Goal: Task Accomplishment & Management: Use online tool/utility

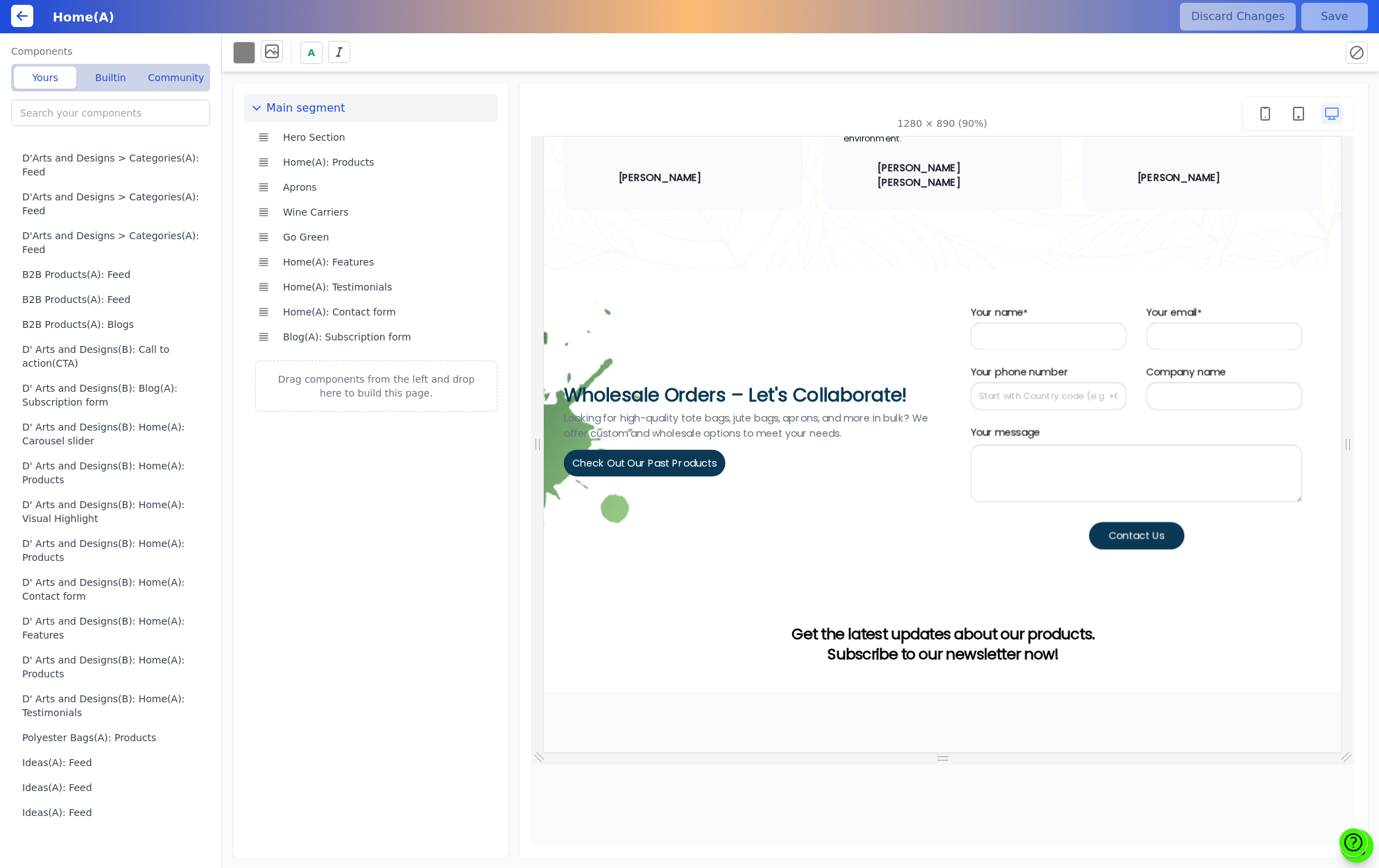
scroll to position [2725, 0]
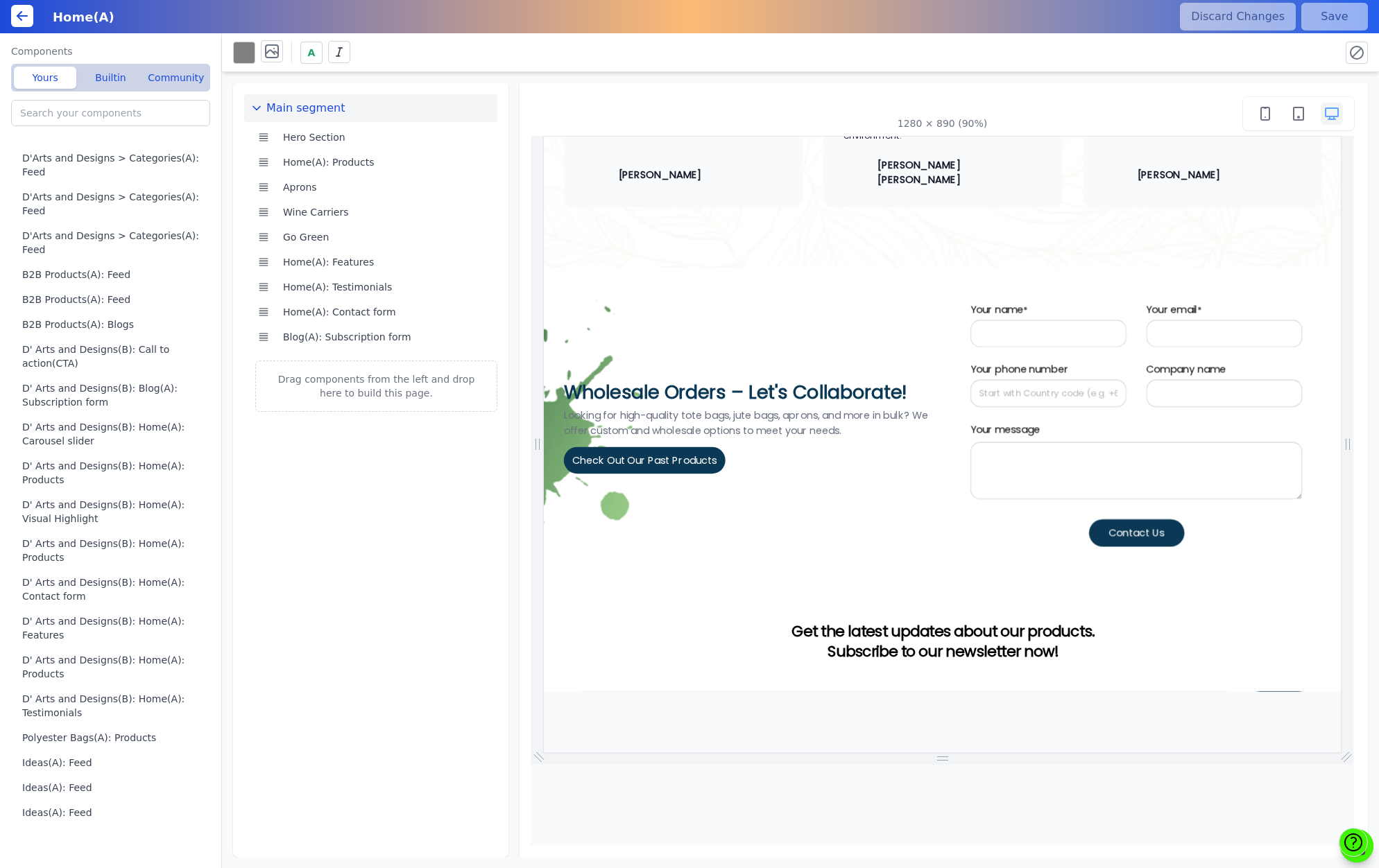
click at [1116, 365] on div "Your name * Your email * Your phone number" at bounding box center [1202, 430] width 369 height 219
click at [499, 312] on icon at bounding box center [499, 312] width 14 height 14
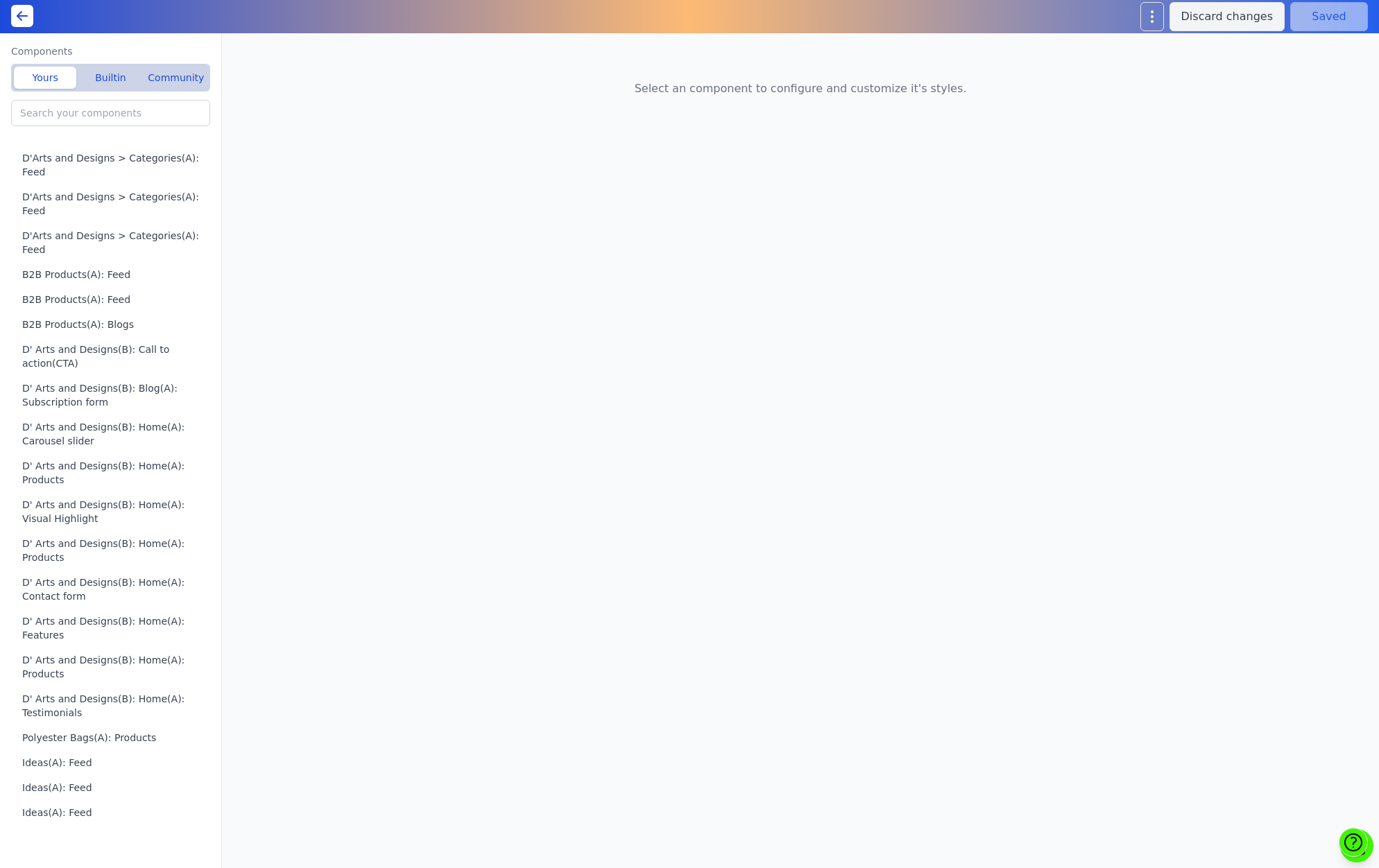
type input "Home(A): Contact form"
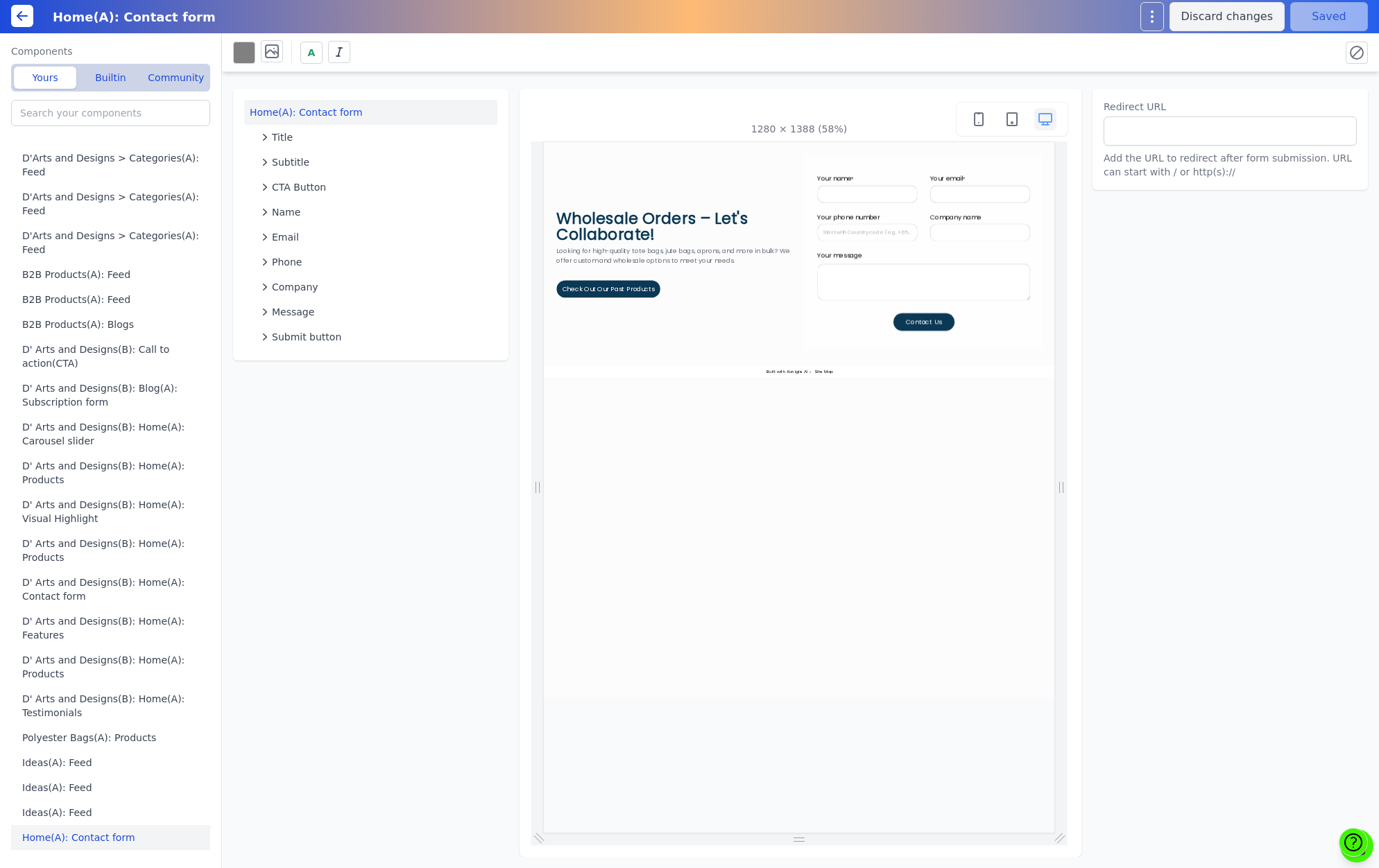
click at [928, 424] on div "Wholesale Orders – Let's Collaborate! Looking for high-quality tote bags, jute …" at bounding box center [988, 333] width 888 height 382
click at [1105, 239] on input "Your name *" at bounding box center [1104, 233] width 174 height 31
click at [1104, 304] on input "Your phone number" at bounding box center [1104, 299] width 174 height 31
click at [1326, 284] on input "Company name" at bounding box center [1300, 299] width 174 height 31
click at [1191, 131] on input "text" at bounding box center [1230, 131] width 253 height 29
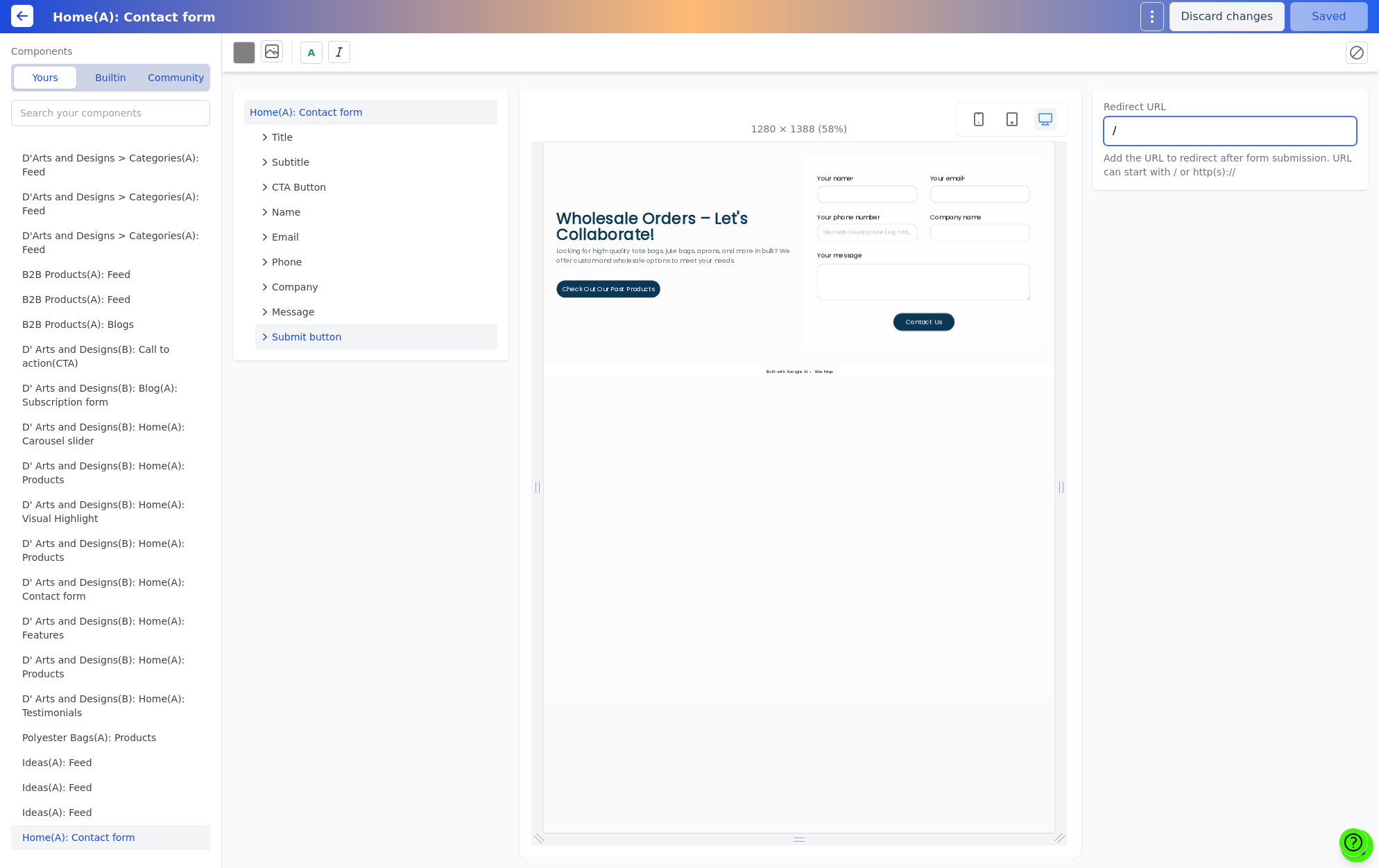
type input "/"
click at [323, 335] on span "Submit button" at bounding box center [306, 337] width 69 height 14
click at [319, 365] on button "Button details" at bounding box center [382, 364] width 231 height 25
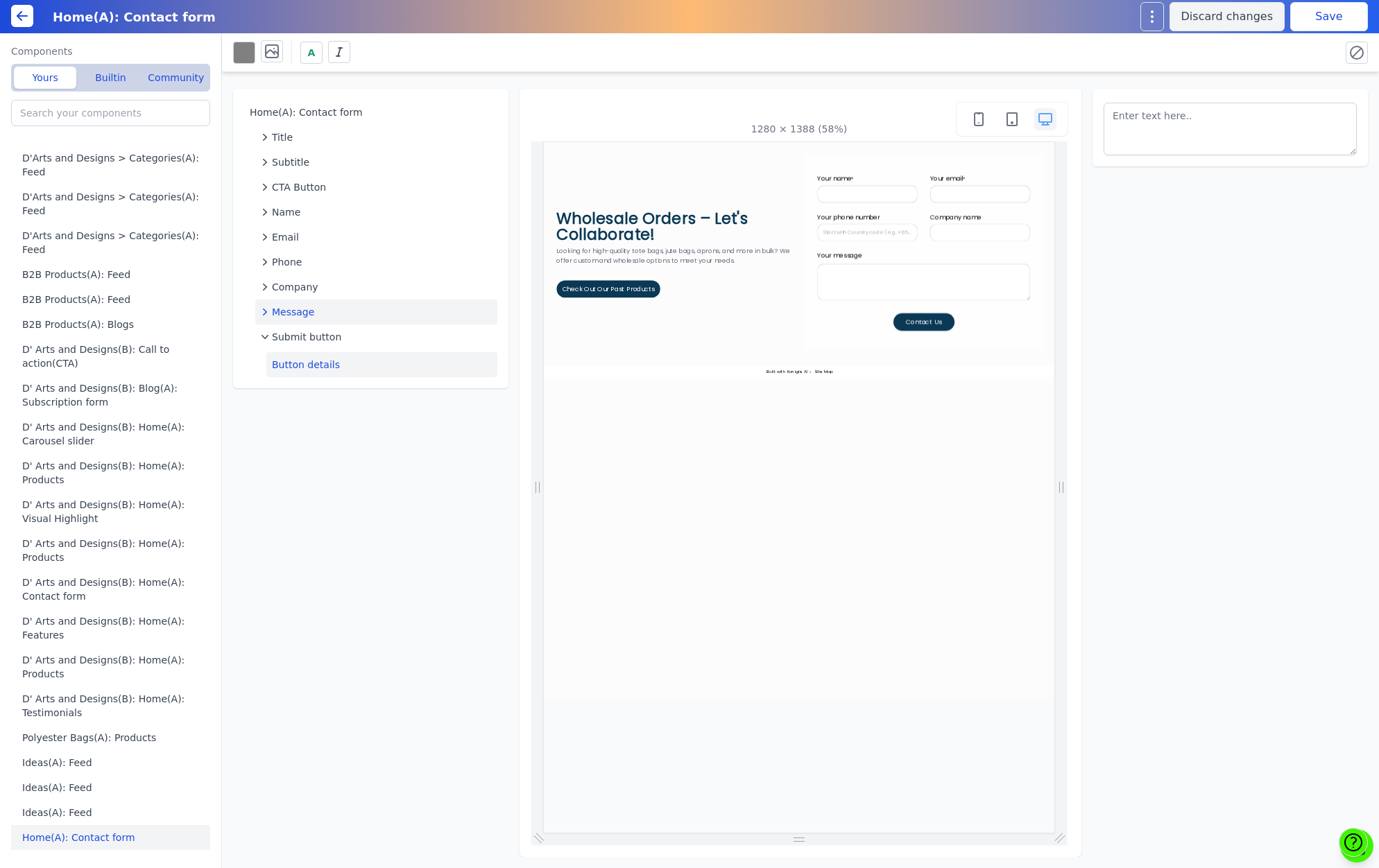
click at [262, 312] on icon "button" at bounding box center [265, 312] width 14 height 14
click at [315, 337] on button "Message" at bounding box center [382, 340] width 231 height 25
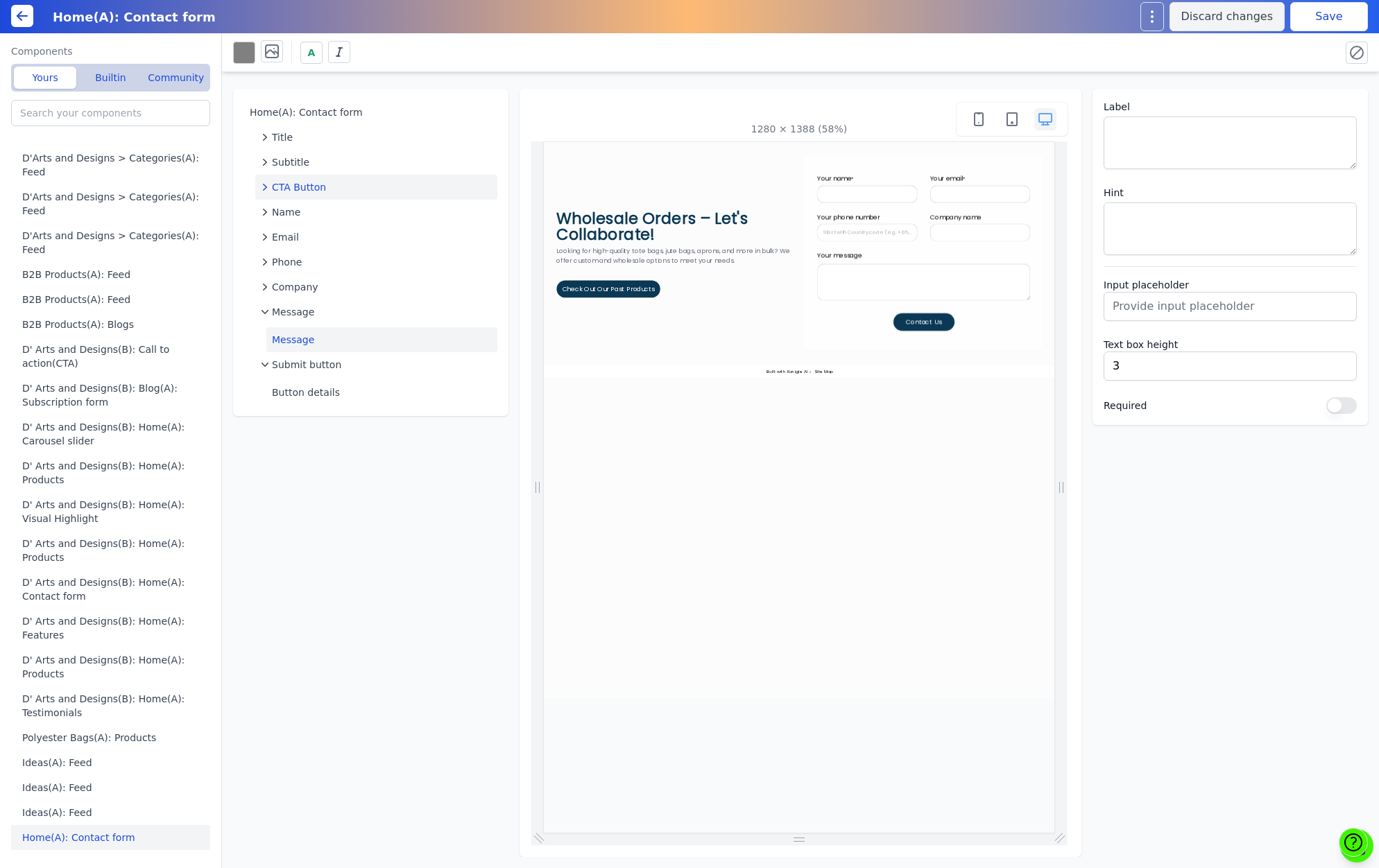
click at [261, 183] on icon "button" at bounding box center [265, 187] width 14 height 14
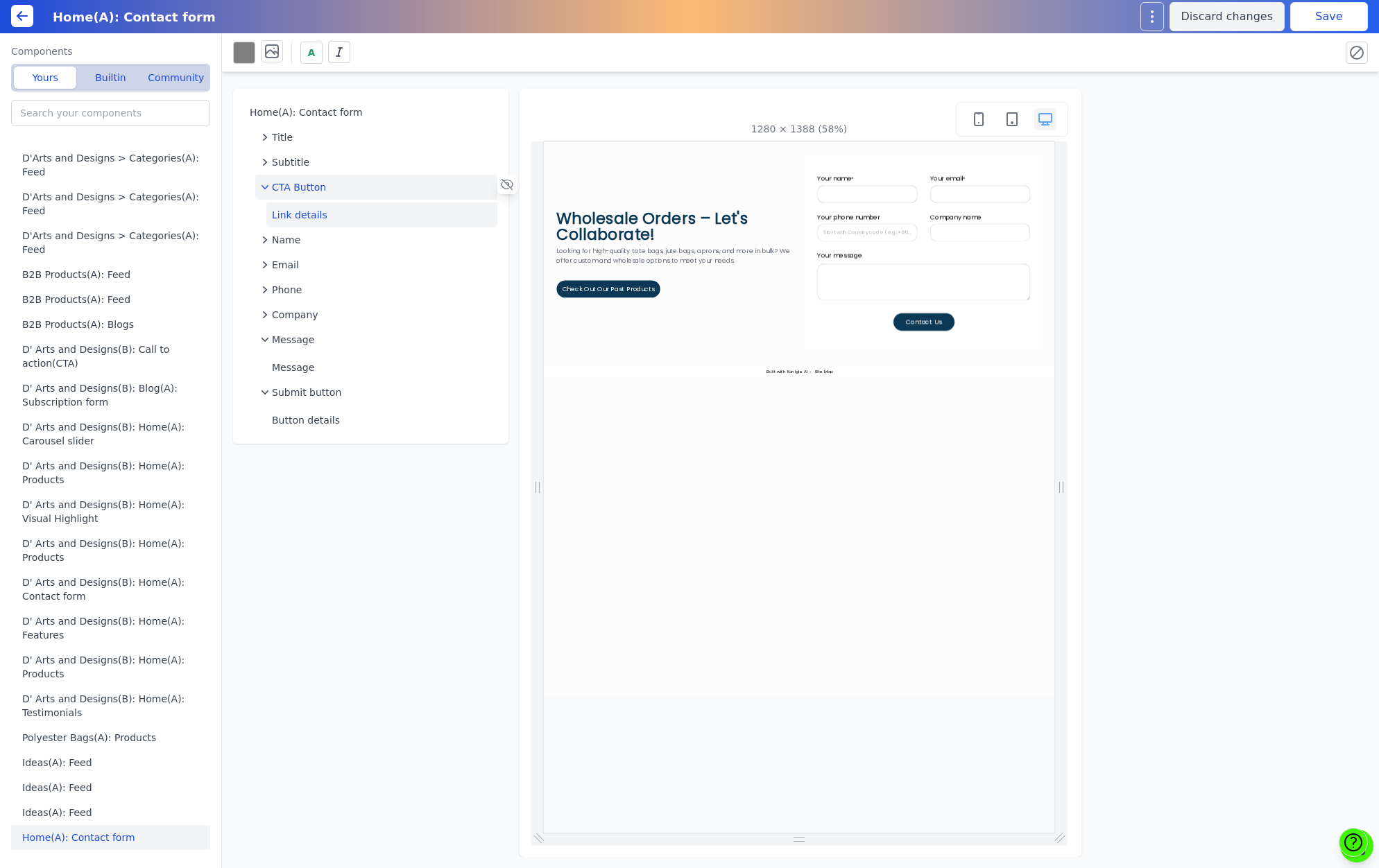
click at [327, 218] on button "Link details" at bounding box center [382, 215] width 231 height 25
select select "_self"
select select
click at [268, 186] on icon "button" at bounding box center [265, 187] width 14 height 14
click at [265, 312] on icon "button" at bounding box center [265, 312] width 14 height 14
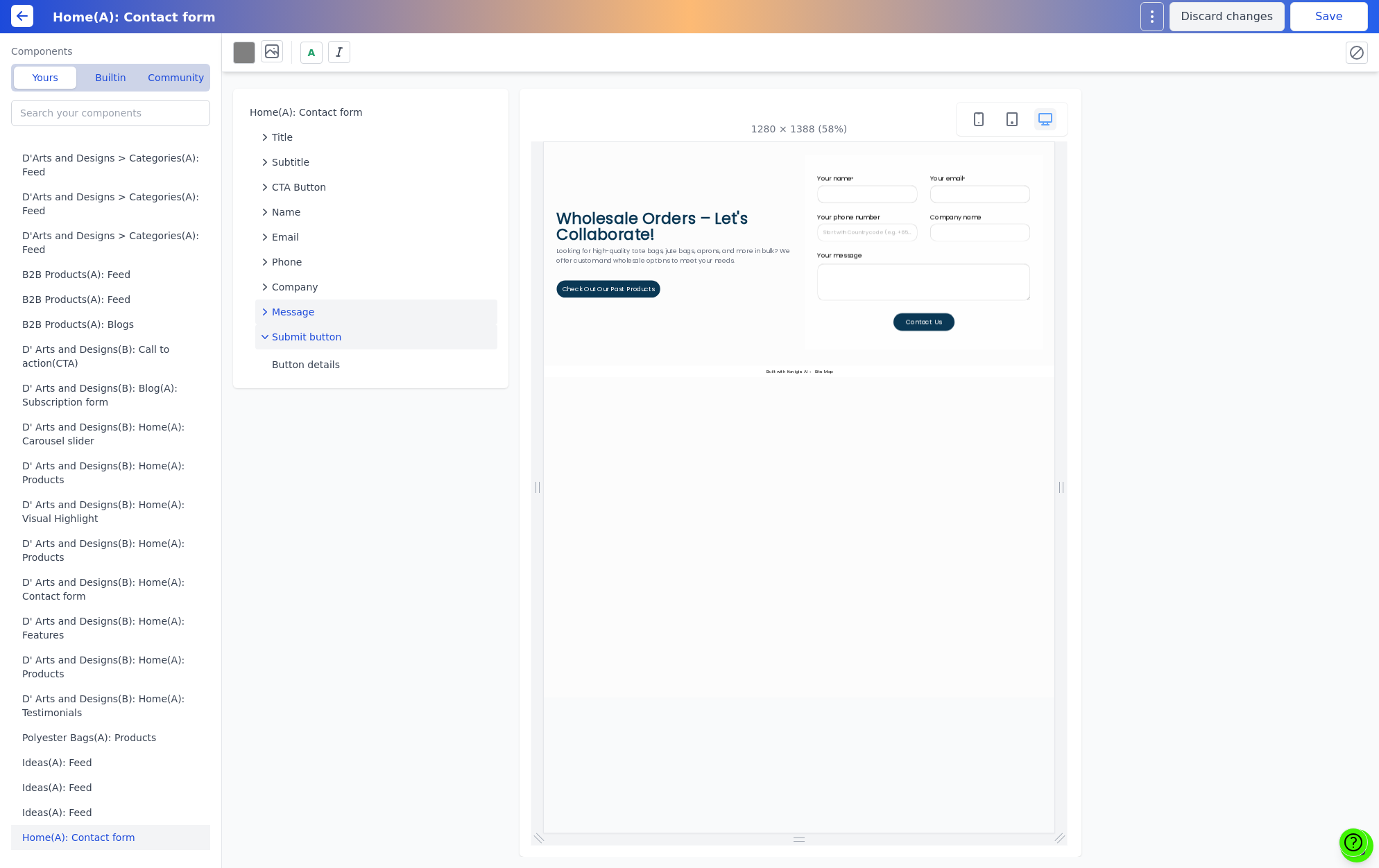
click at [265, 335] on icon "button" at bounding box center [265, 337] width 14 height 14
click at [325, 365] on button "Button details" at bounding box center [382, 364] width 231 height 25
click at [321, 332] on span "Submit button" at bounding box center [306, 337] width 69 height 14
click at [317, 335] on span "Submit button" at bounding box center [306, 337] width 69 height 14
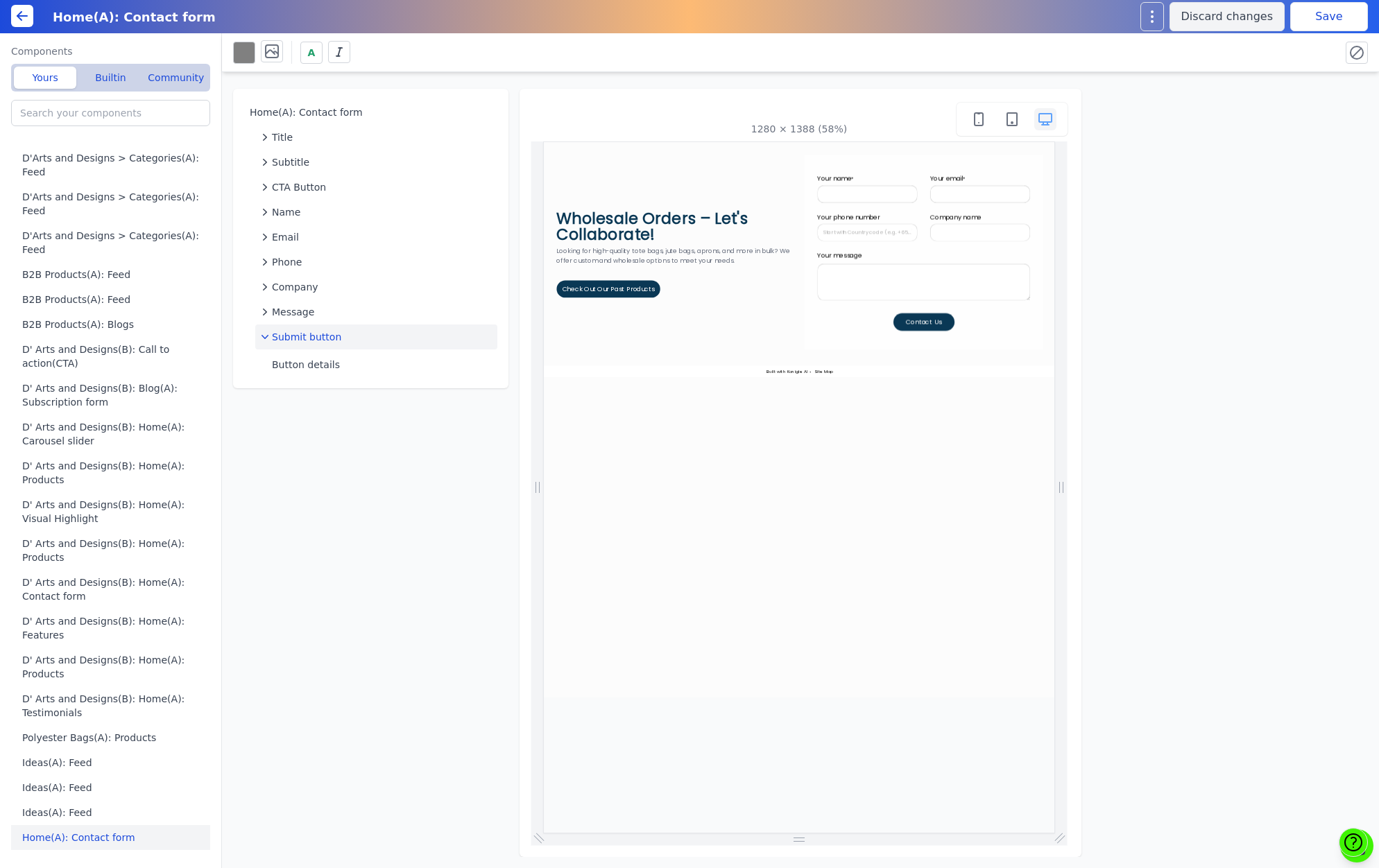
click at [860, 446] on div "Wholesale Orders – Let's Collaborate! Looking for high-quality tote bags, jute …" at bounding box center [988, 333] width 888 height 382
click at [1161, 369] on textarea "Your message" at bounding box center [1202, 385] width 369 height 64
click at [1034, 550] on html "Wholesale Orders – Let's Collaborate! Looking for high-quality tote bags, jute …" at bounding box center [988, 345] width 888 height 408
click at [291, 362] on button "Button details" at bounding box center [382, 364] width 231 height 25
click at [317, 328] on button "Submit button" at bounding box center [376, 336] width 242 height 25
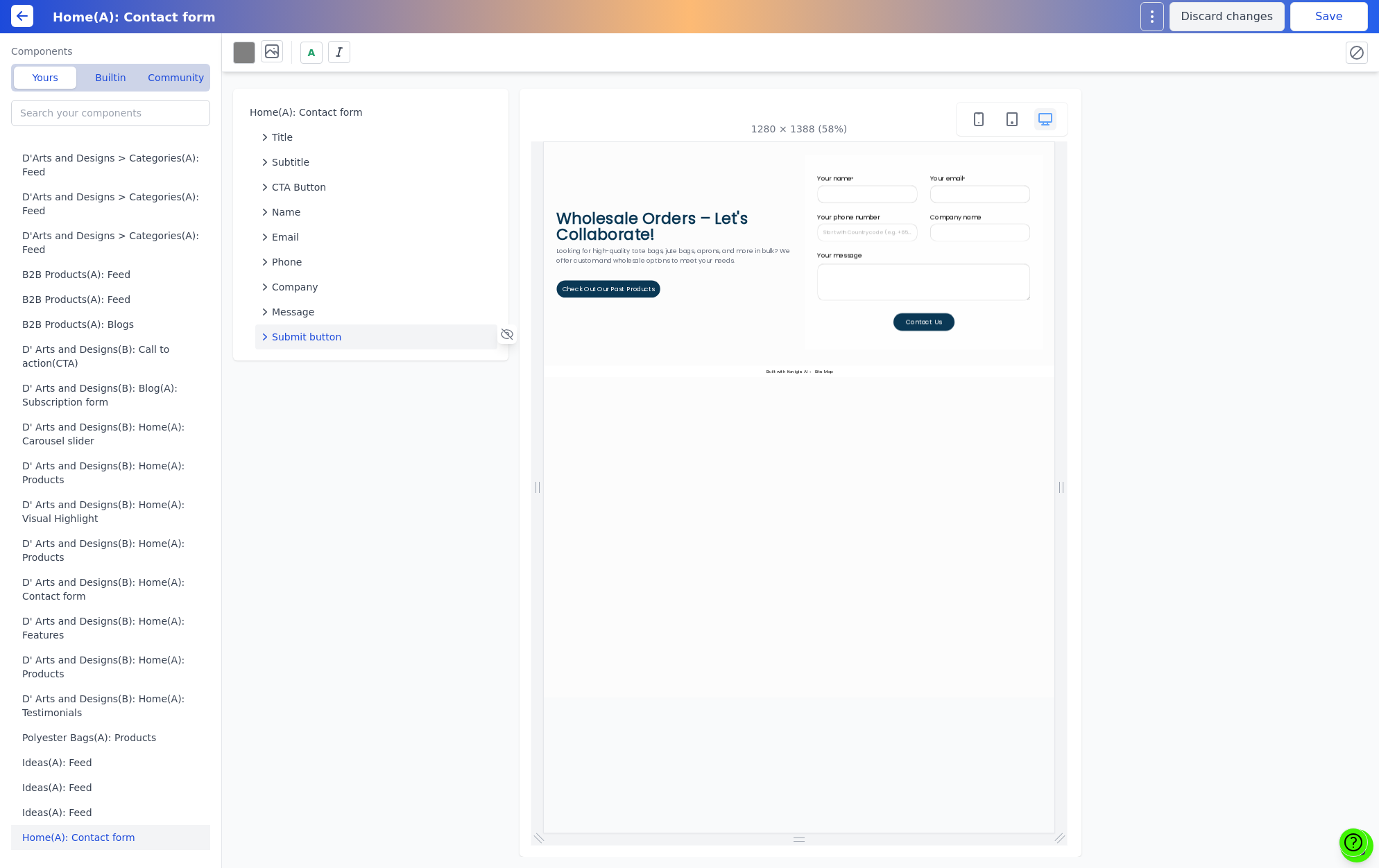
click at [298, 335] on span "Submit button" at bounding box center [306, 337] width 69 height 14
click at [283, 261] on span "Phone" at bounding box center [287, 262] width 30 height 14
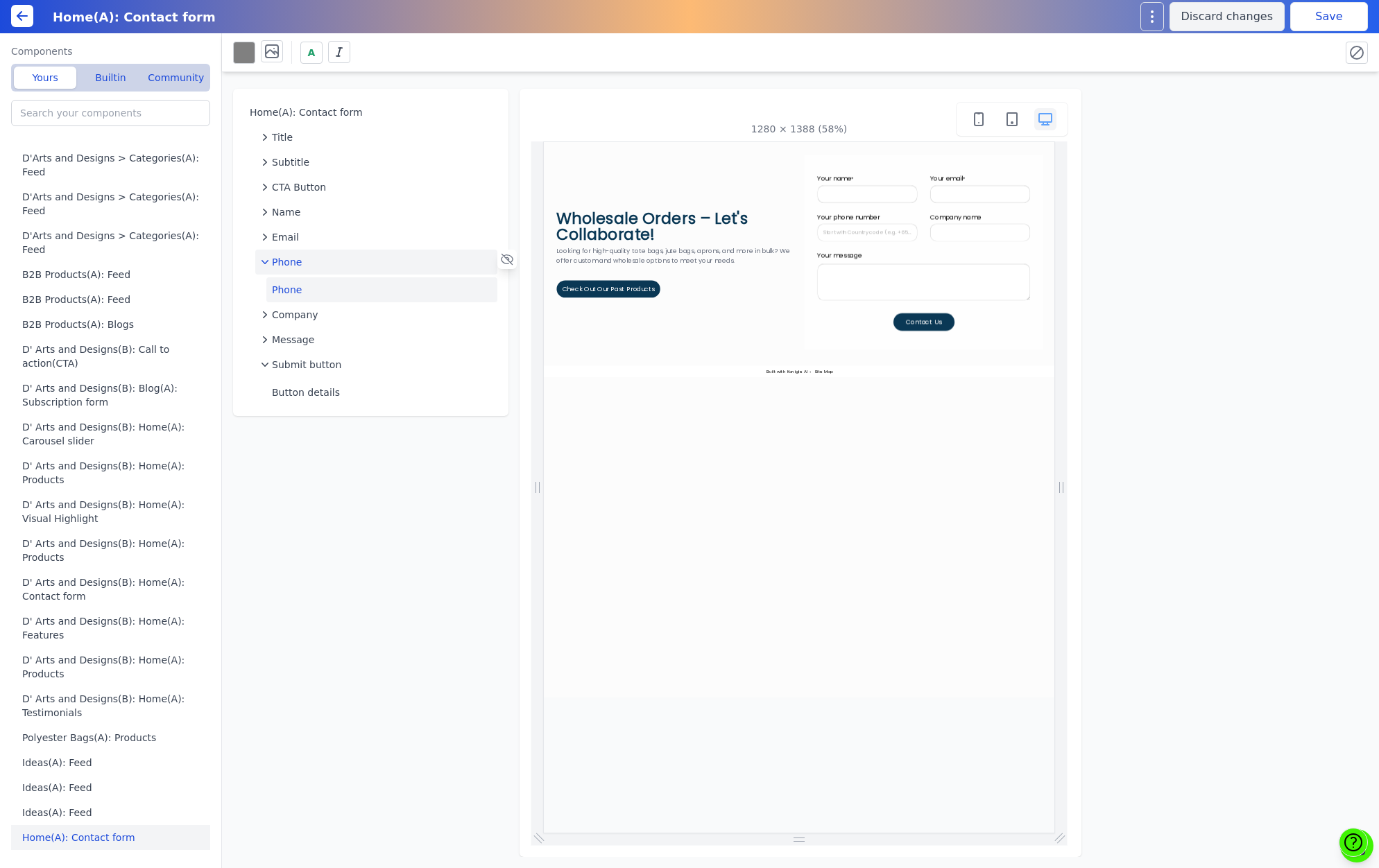
click at [303, 287] on button "Phone" at bounding box center [382, 289] width 231 height 25
select select "tel"
click at [991, 550] on html "Wholesale Orders – Let's Collaborate! Looking for high-quality tote bags, jute …" at bounding box center [988, 345] width 888 height 408
click at [1350, 369] on select "Simple text Search Email Phone" at bounding box center [1230, 366] width 253 height 29
click at [1210, 495] on div "Home(A): Contact form Title Subtitle CTA Button Name Email Phone Phone Company …" at bounding box center [800, 464] width 1157 height 785
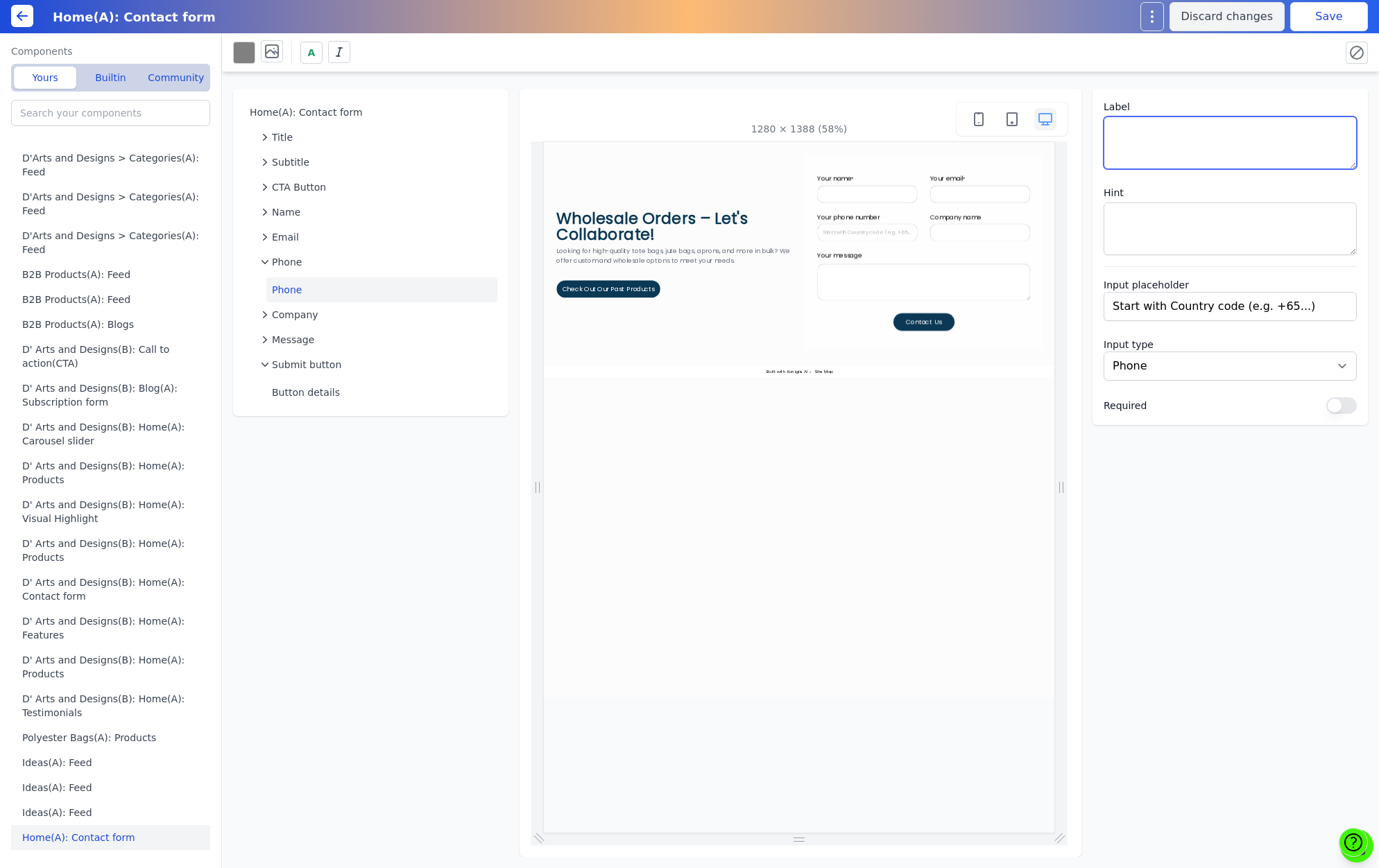
click at [1170, 140] on textarea at bounding box center [1230, 143] width 253 height 53
click at [1281, 311] on input "Start with Country code (e.g. +65...)" at bounding box center [1230, 306] width 253 height 29
click at [1327, 308] on input "Start with Country code (e.g. +65...)" at bounding box center [1230, 306] width 253 height 29
click at [1277, 304] on input "Start with Country code (e.g. +65...)" at bounding box center [1230, 306] width 253 height 29
click at [1210, 512] on div "Home(A): Contact form Title Subtitle CTA Button Name Email Phone Phone Company …" at bounding box center [800, 464] width 1157 height 785
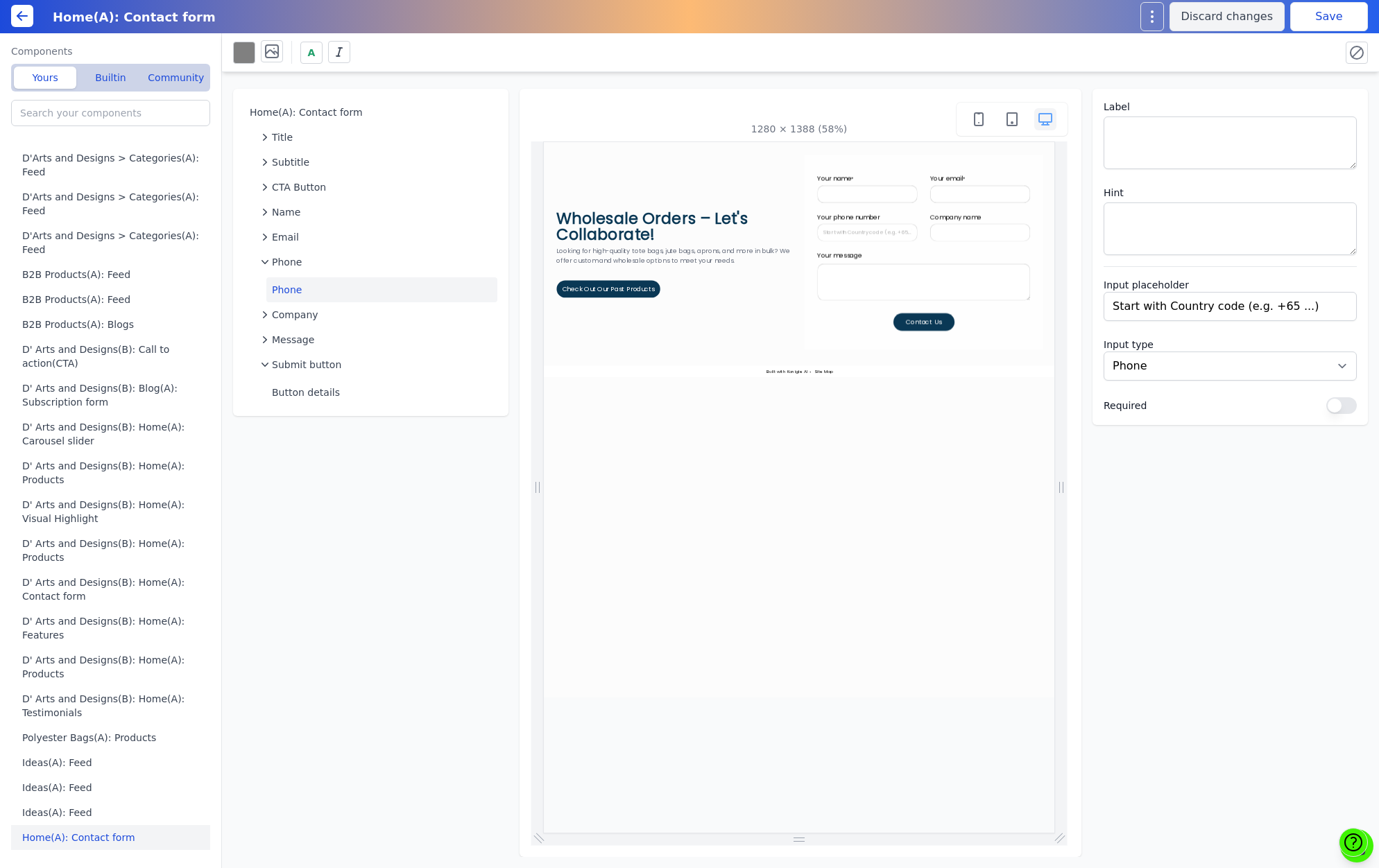
click at [1309, 422] on div "Label Hint Input placeholder Start with Country code (e.g. +65 ...) Input type …" at bounding box center [1230, 257] width 275 height 336
click at [1311, 16] on button "Save" at bounding box center [1329, 16] width 78 height 29
click at [1185, 304] on input "Start with Country code (e.g. +65 ...)" at bounding box center [1230, 306] width 253 height 29
type input "Start with code (e.g. +65 ...)"
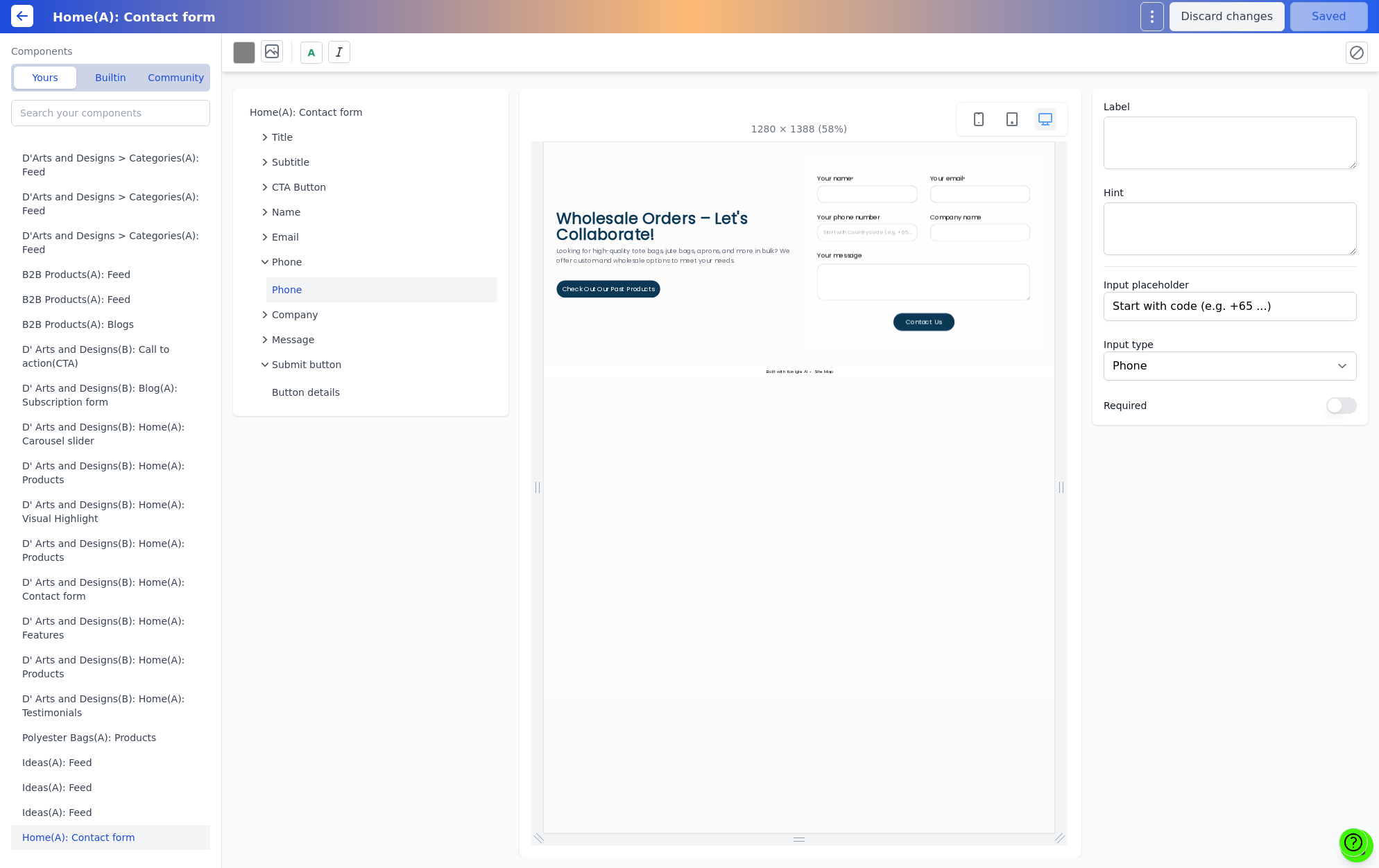
click at [1254, 635] on div "Home(A): Contact form Title Subtitle CTA Button Name Email Phone Phone Company …" at bounding box center [800, 464] width 1157 height 785
click at [1323, 21] on button "Save" at bounding box center [1329, 16] width 78 height 29
click at [1204, 605] on div "Home(A): Contact form Title Subtitle CTA Button Name Email Phone Phone Company …" at bounding box center [800, 464] width 1157 height 785
click at [1188, 576] on div "Home(A): Contact form Title Subtitle CTA Button Name Email Phone Phone Company …" at bounding box center [800, 464] width 1157 height 785
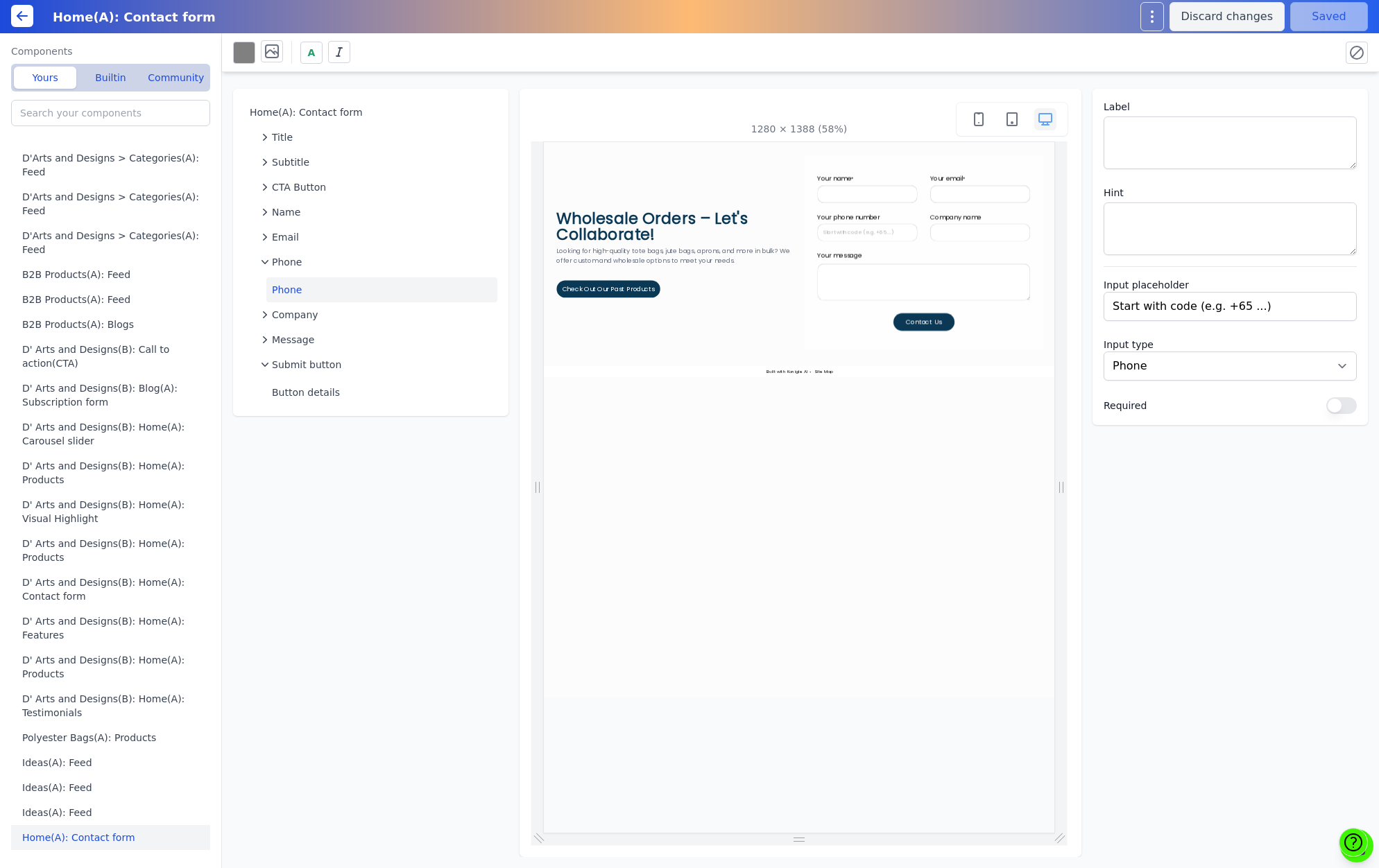
click at [1190, 573] on div "Home(A): Contact form Title Subtitle CTA Button Name Email Phone Phone Company …" at bounding box center [800, 464] width 1157 height 785
click at [1134, 390] on textarea "Your message" at bounding box center [1202, 385] width 369 height 64
click at [1280, 548] on div "Home(A): Contact form Title Subtitle CTA Button Name Email Phone Phone Company …" at bounding box center [800, 464] width 1157 height 785
click at [310, 317] on span "Company" at bounding box center [295, 315] width 46 height 14
click at [310, 315] on span "Company" at bounding box center [295, 315] width 46 height 14
